Goal: Information Seeking & Learning: Learn about a topic

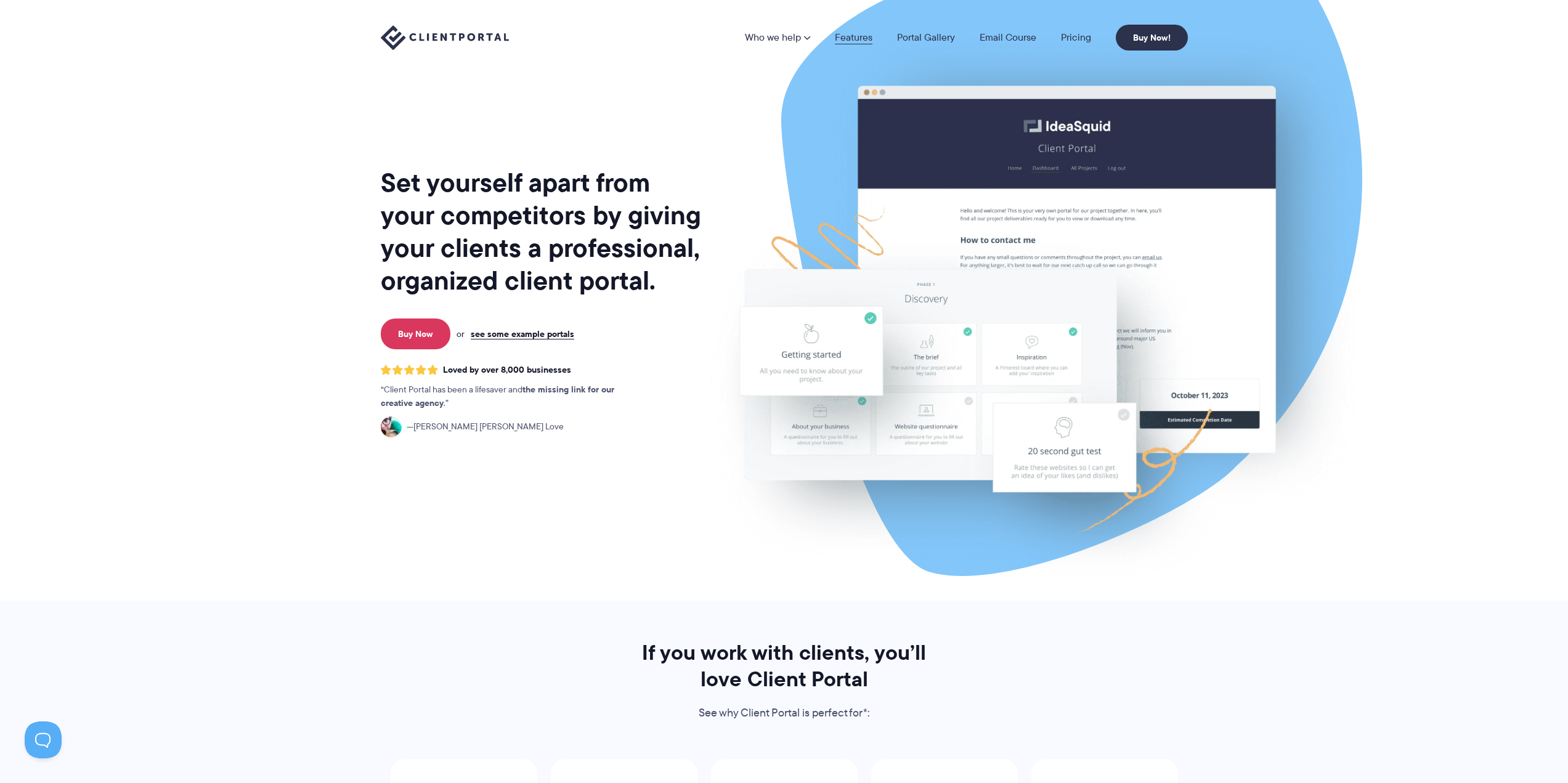
click at [845, 37] on link "Features" at bounding box center [854, 37] width 38 height 10
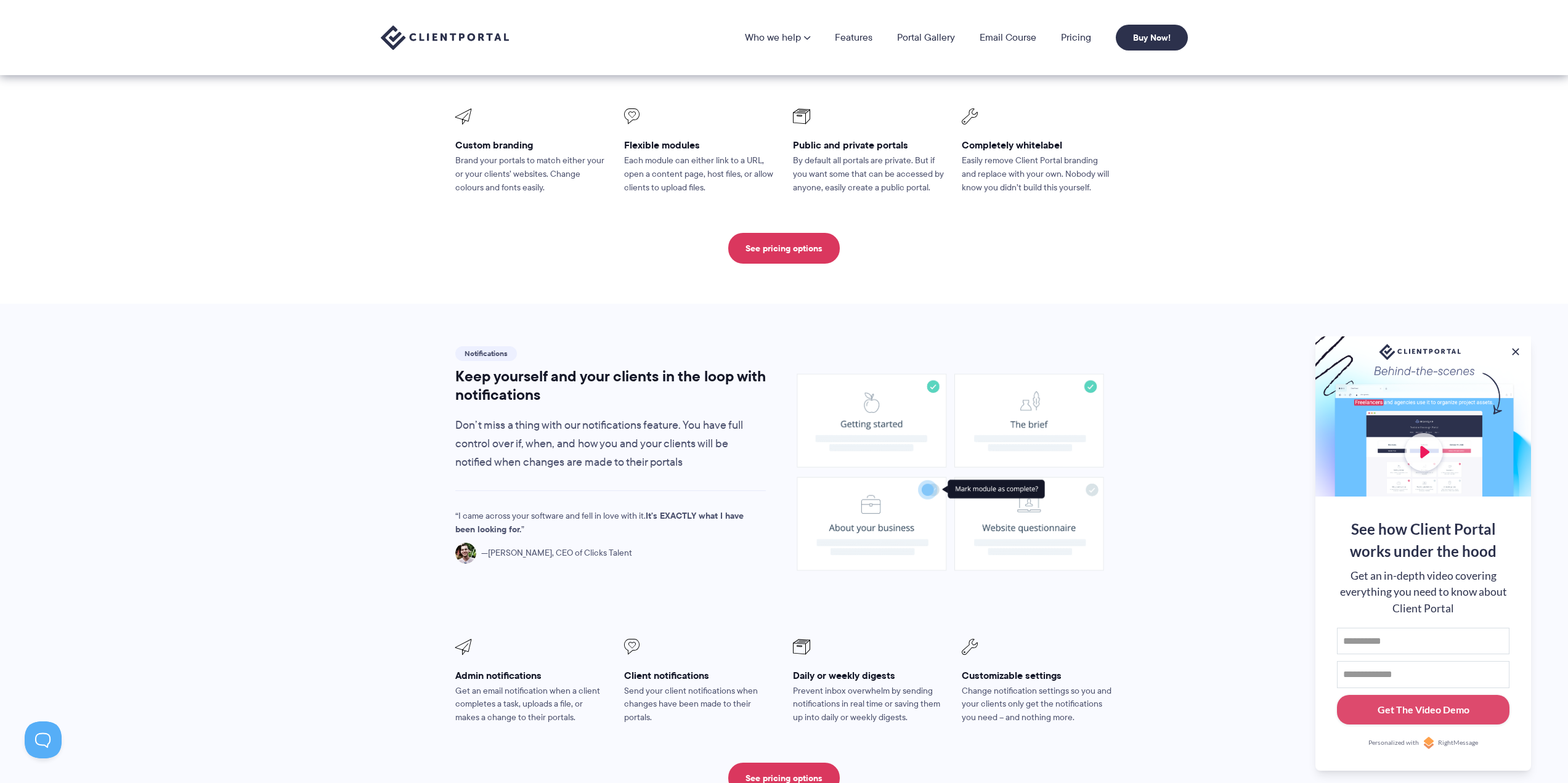
scroll to position [308, 0]
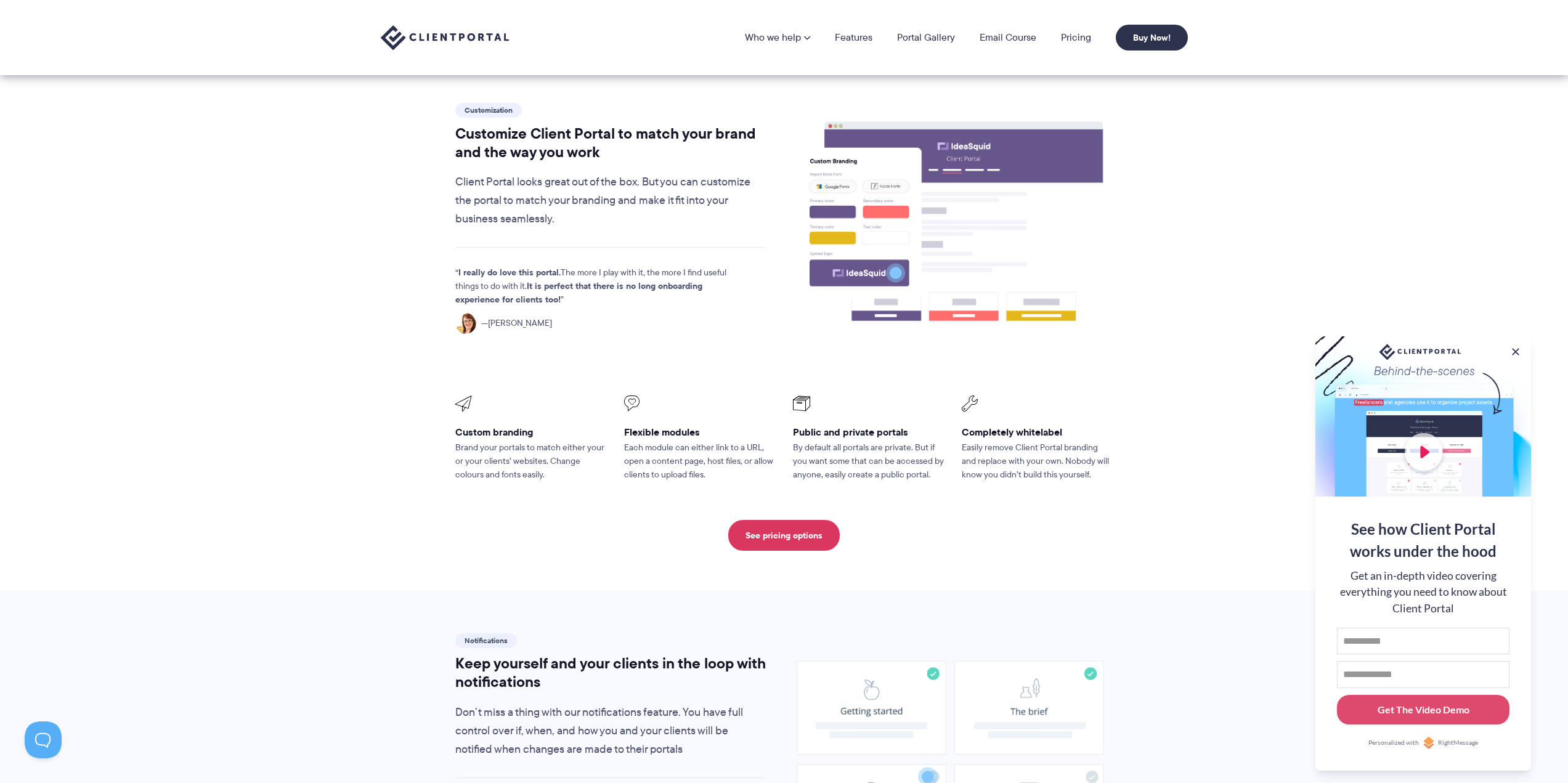
click at [1344, 206] on section "Customization Customize Client Portal to match your brand and the way you work …" at bounding box center [784, 325] width 1568 height 530
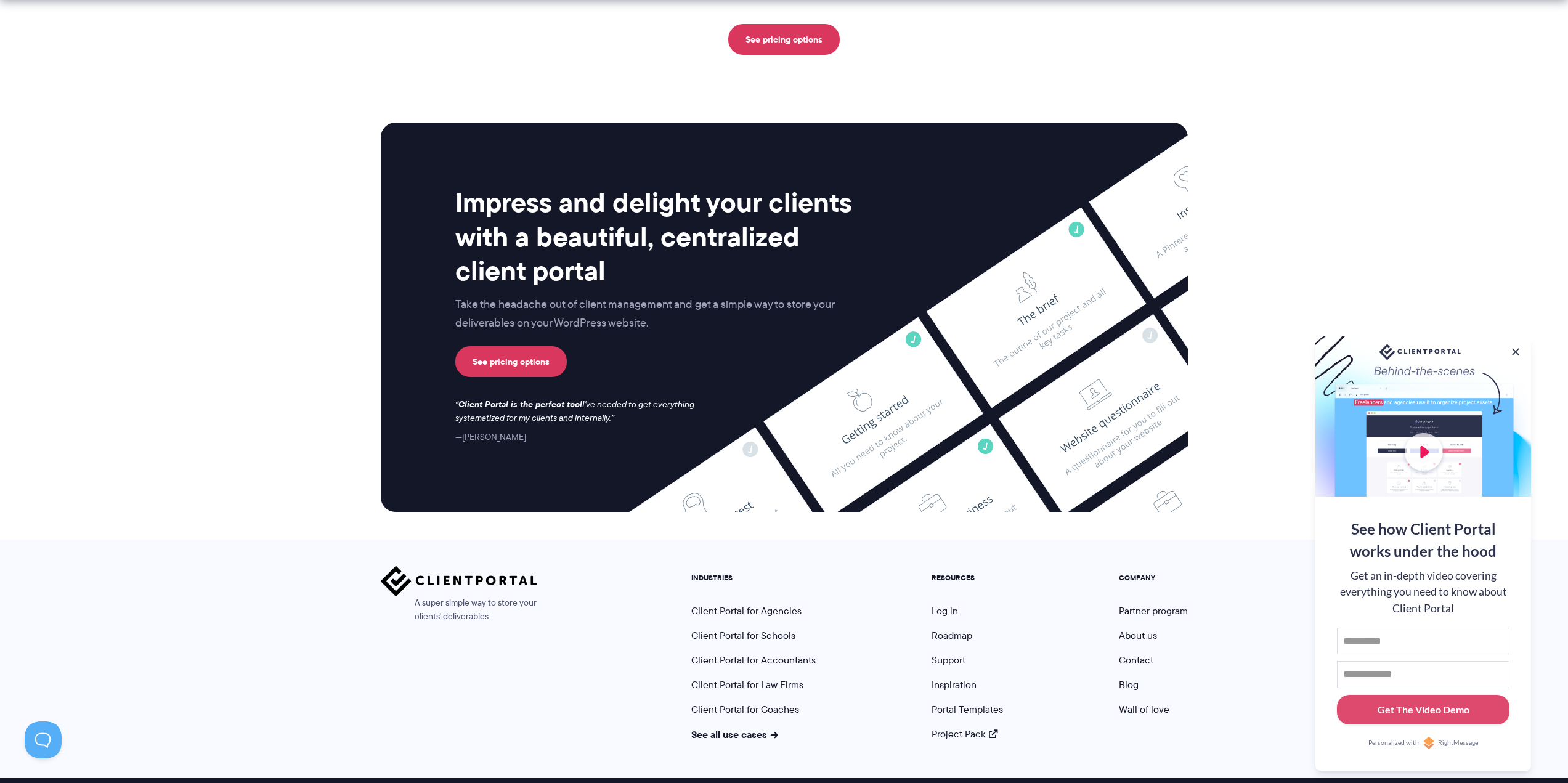
scroll to position [3027, 0]
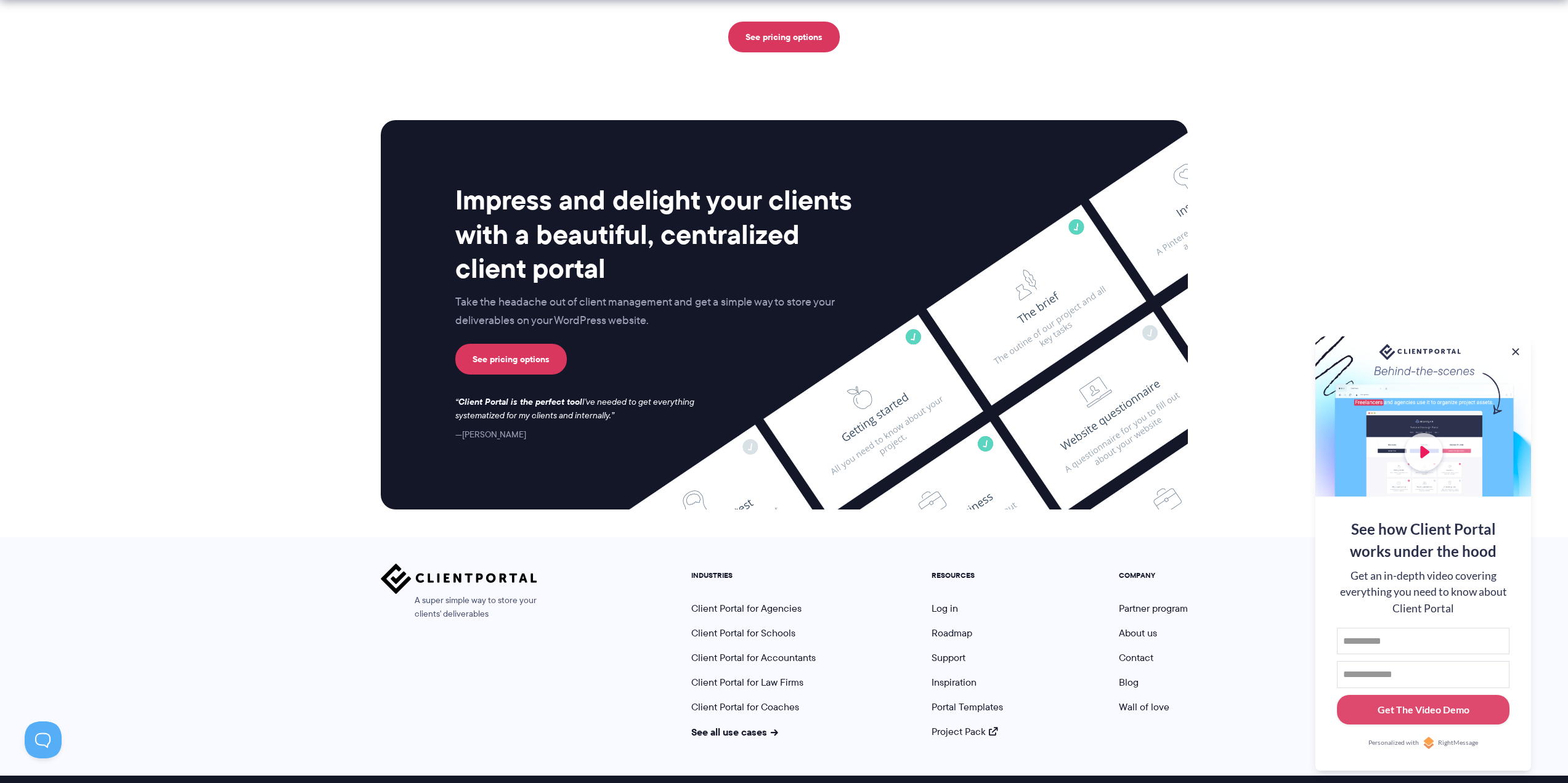
click at [453, 564] on img at bounding box center [458, 579] width 156 height 30
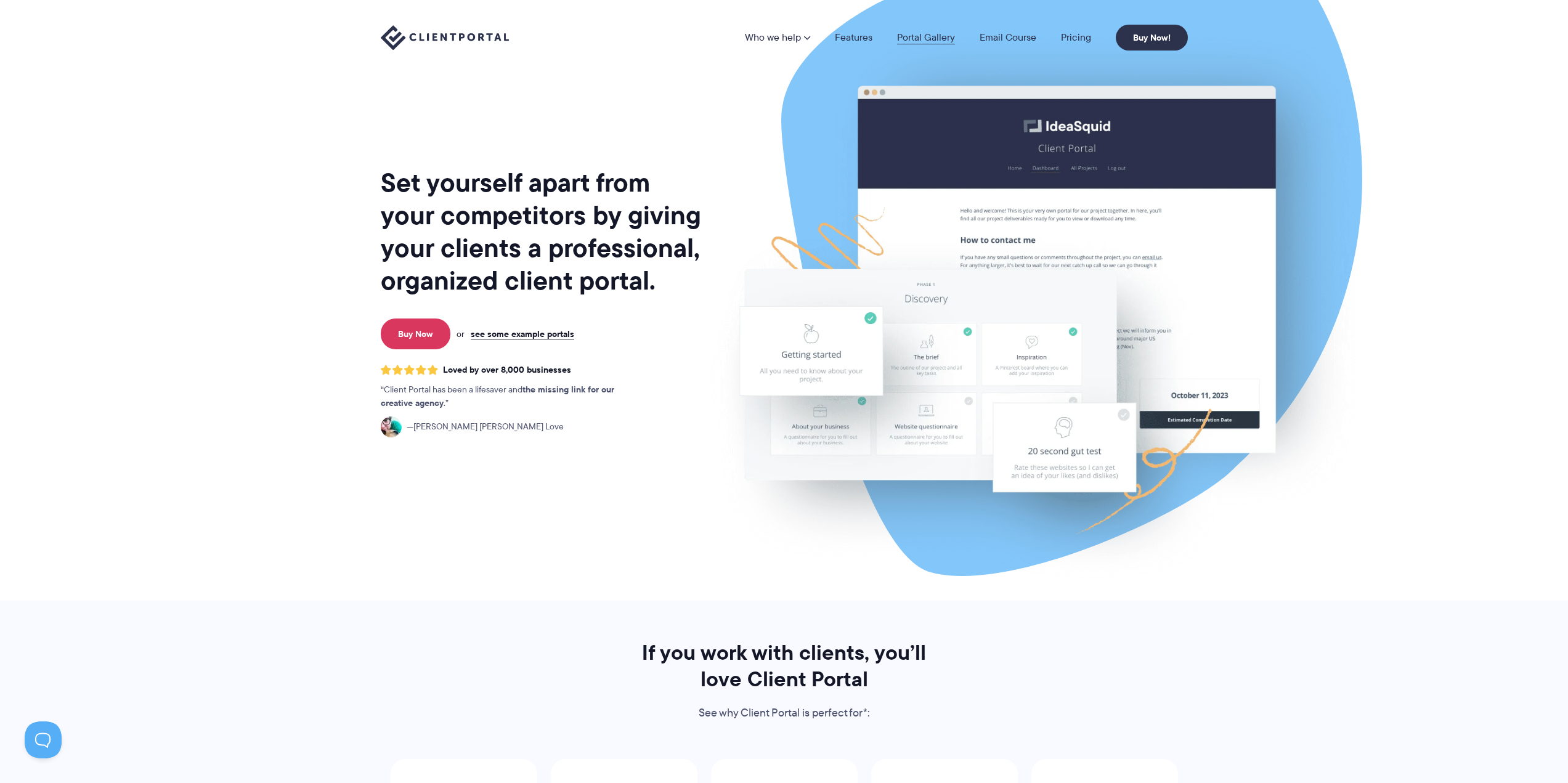
click at [920, 37] on link "Portal Gallery" at bounding box center [926, 37] width 58 height 10
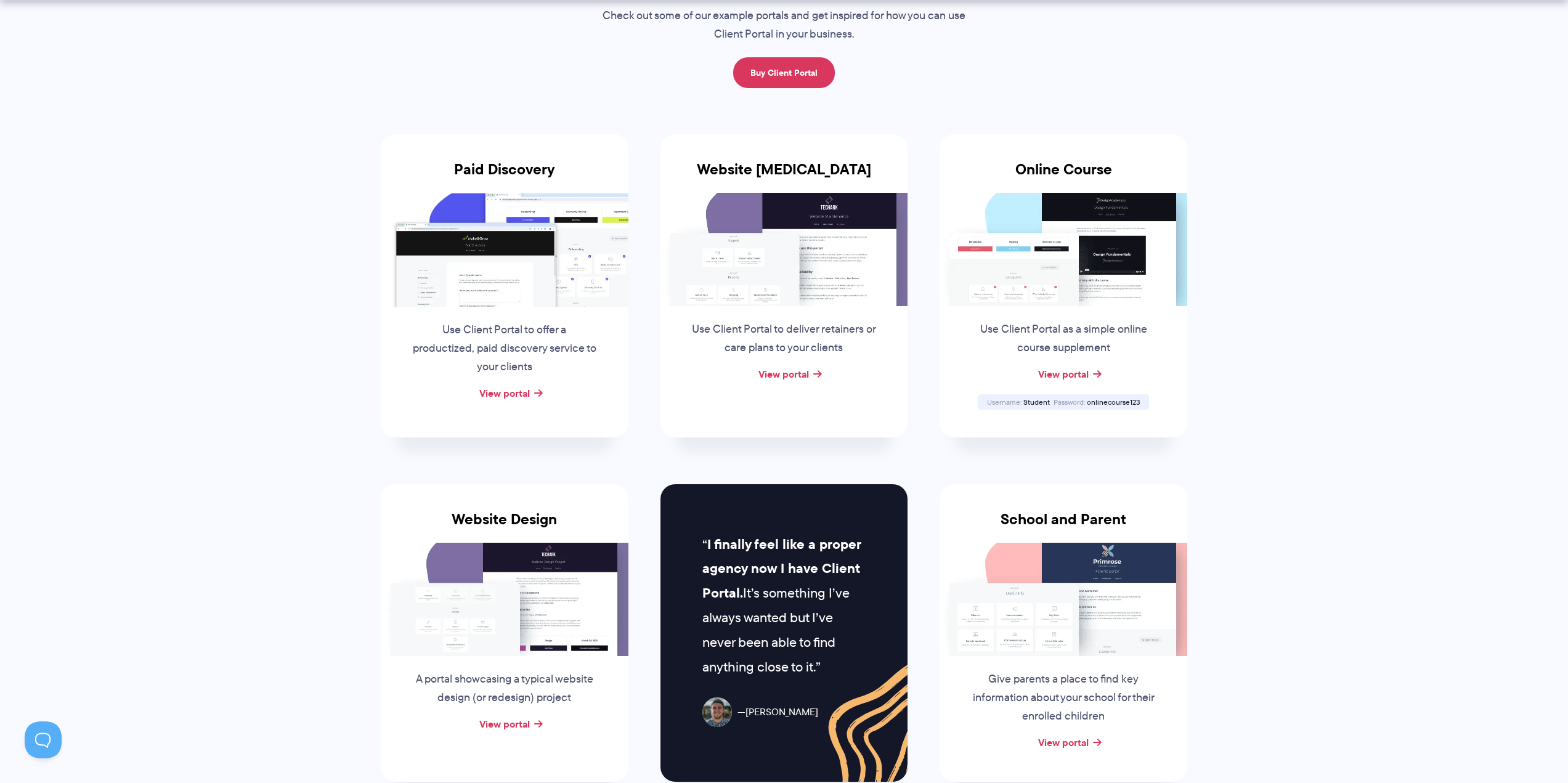
scroll to position [185, 0]
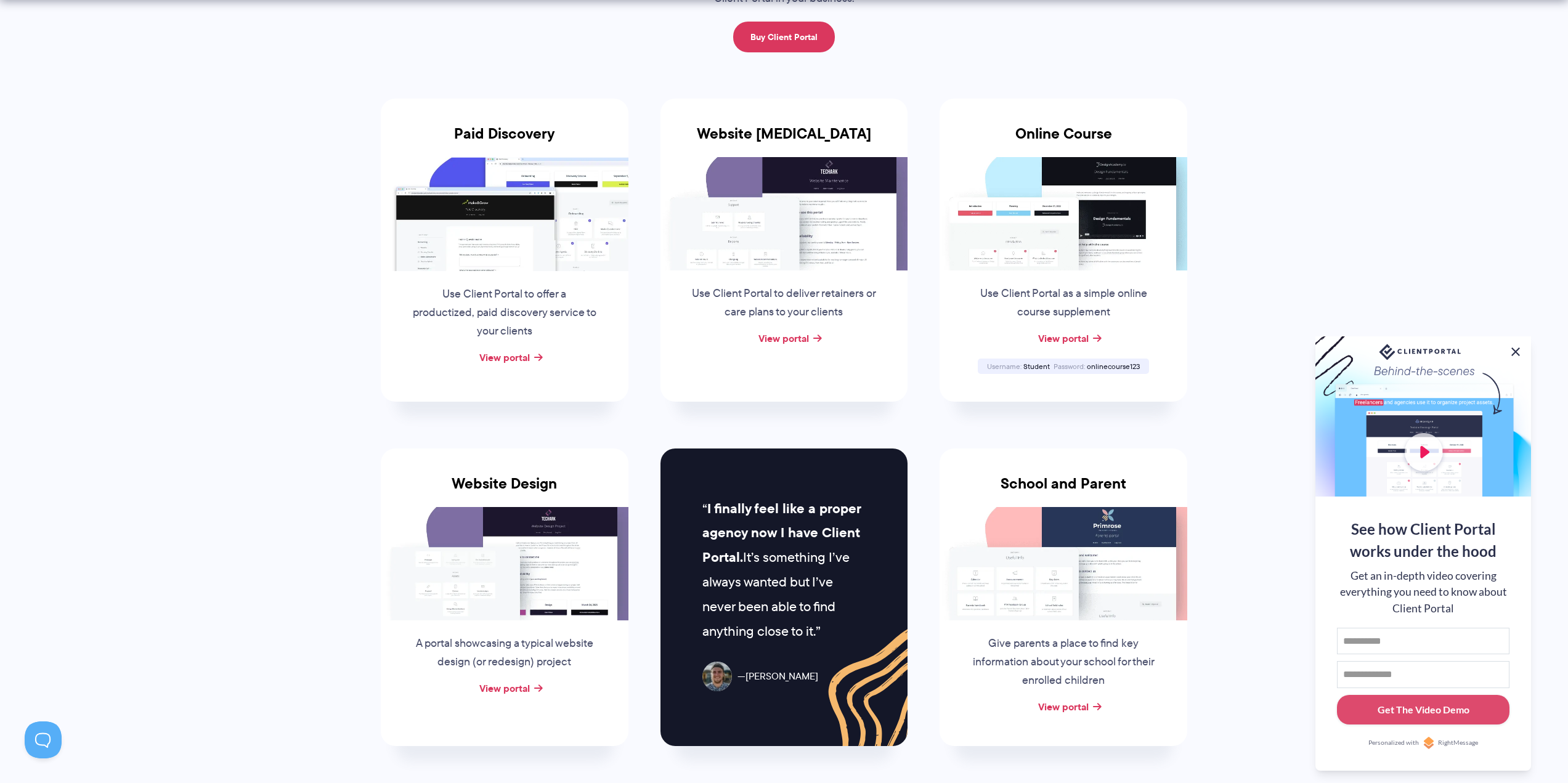
click at [1514, 348] on button at bounding box center [1515, 352] width 15 height 15
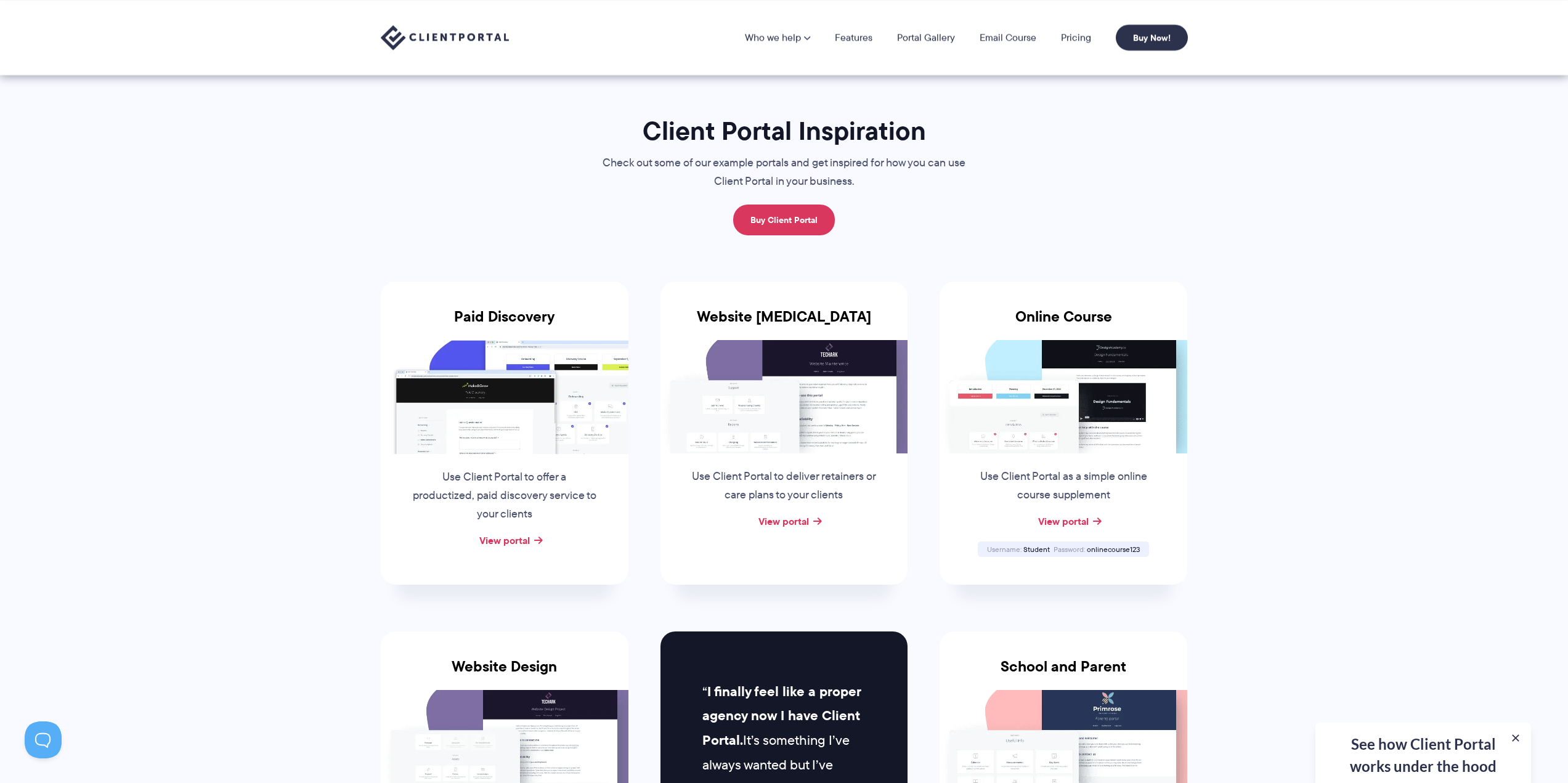
scroll to position [0, 0]
